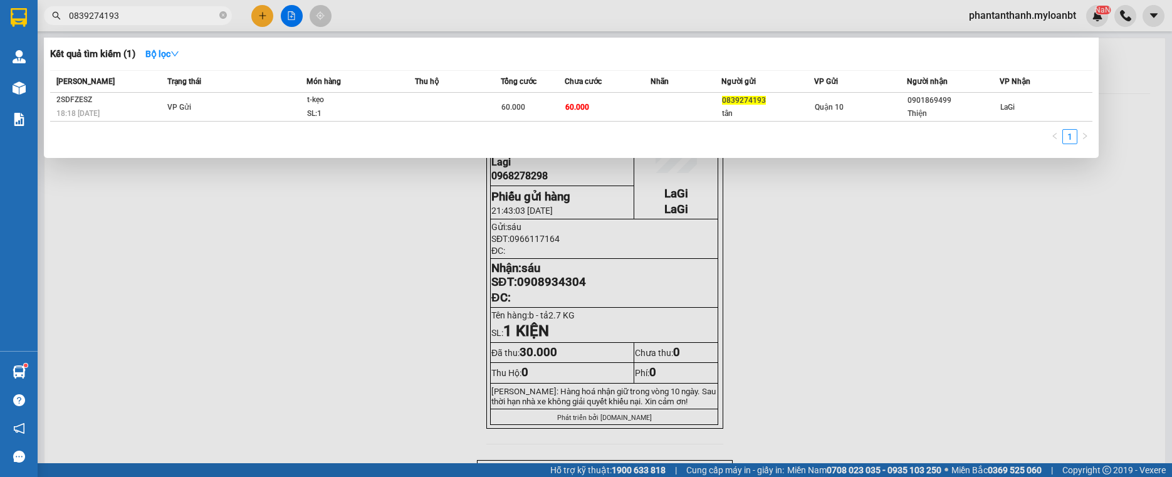
click at [174, 20] on input "0839274193" at bounding box center [143, 16] width 148 height 14
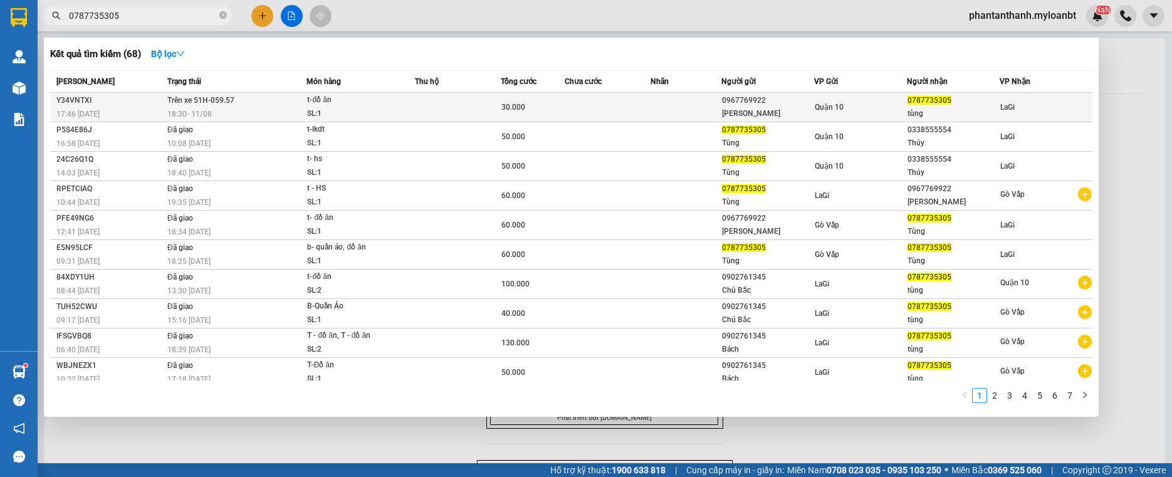
type input "0787735305"
click at [442, 112] on td at bounding box center [457, 107] width 85 height 29
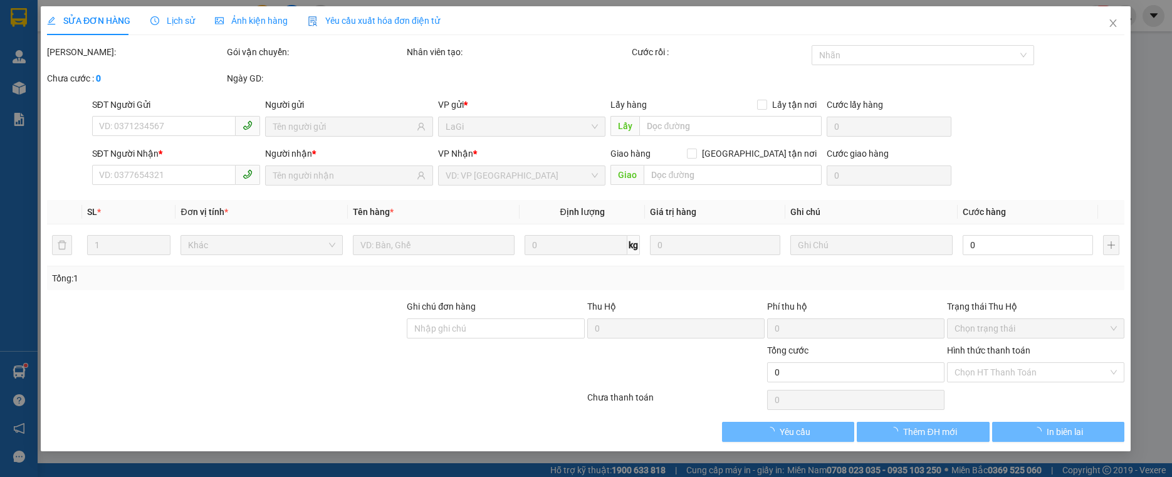
type input "0967769922"
type input "[PERSON_NAME]"
type input "0787735305"
type input "tùng"
type input "30.000"
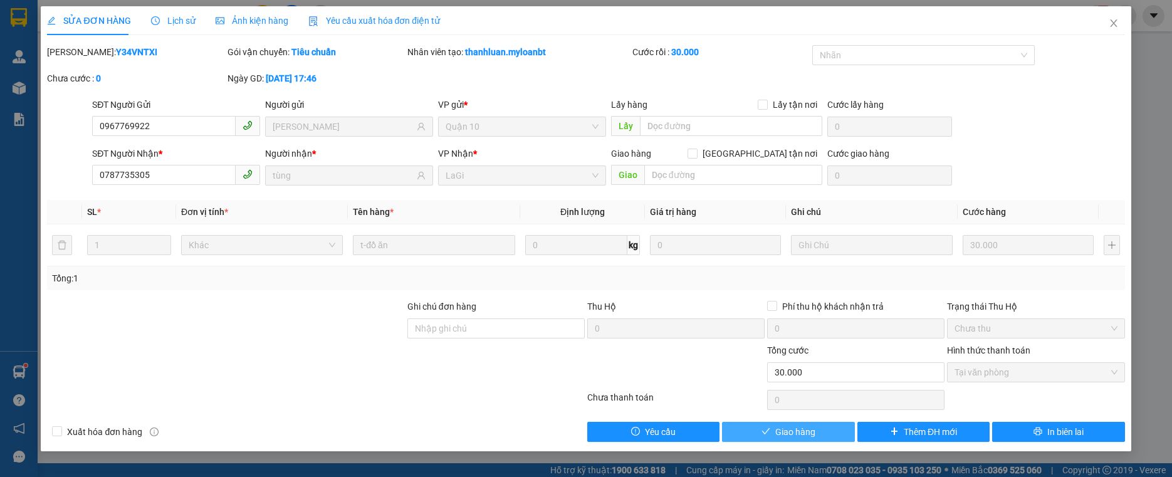
click at [812, 432] on span "Giao hàng" at bounding box center [795, 432] width 40 height 14
